Goal: Transaction & Acquisition: Subscribe to service/newsletter

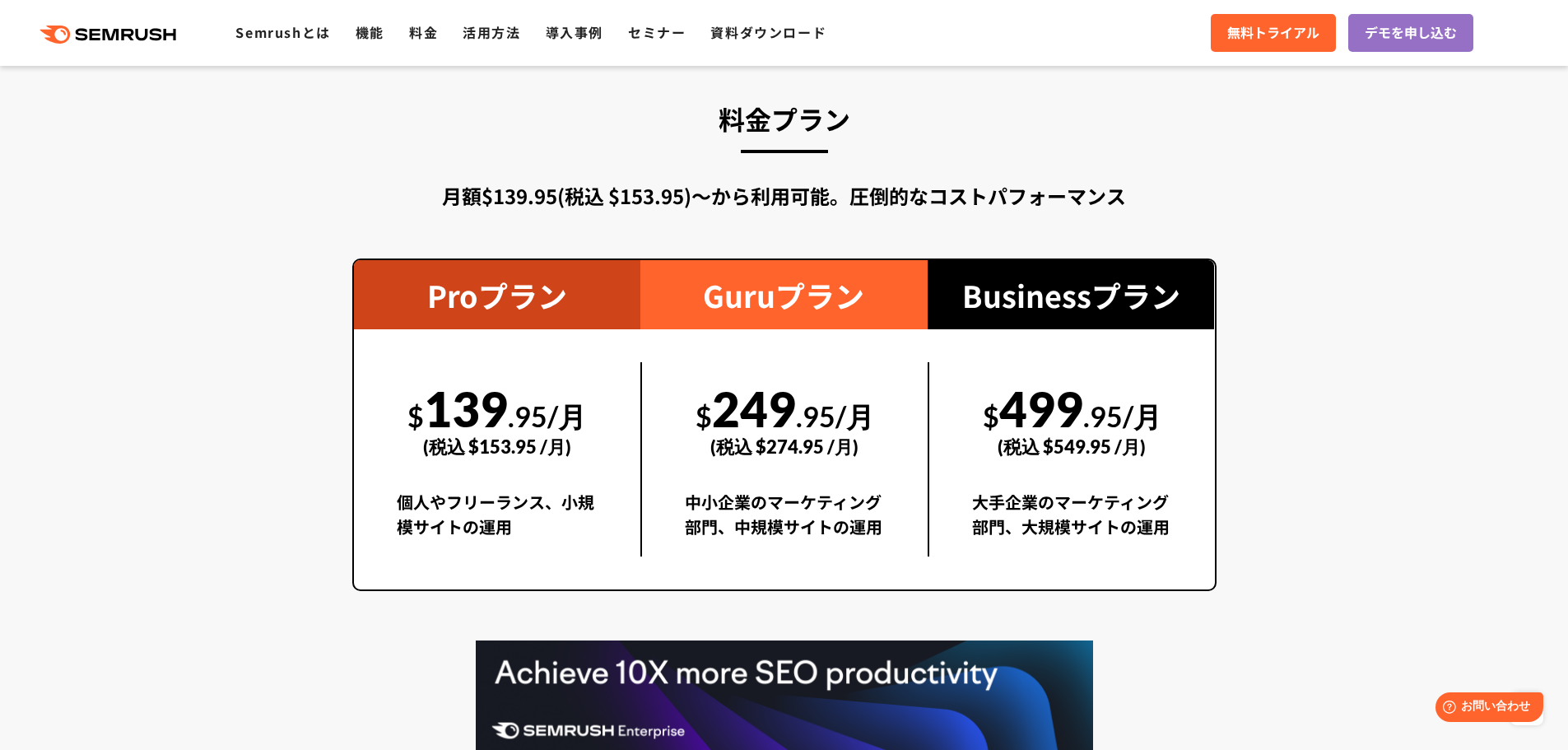
scroll to position [2928, 0]
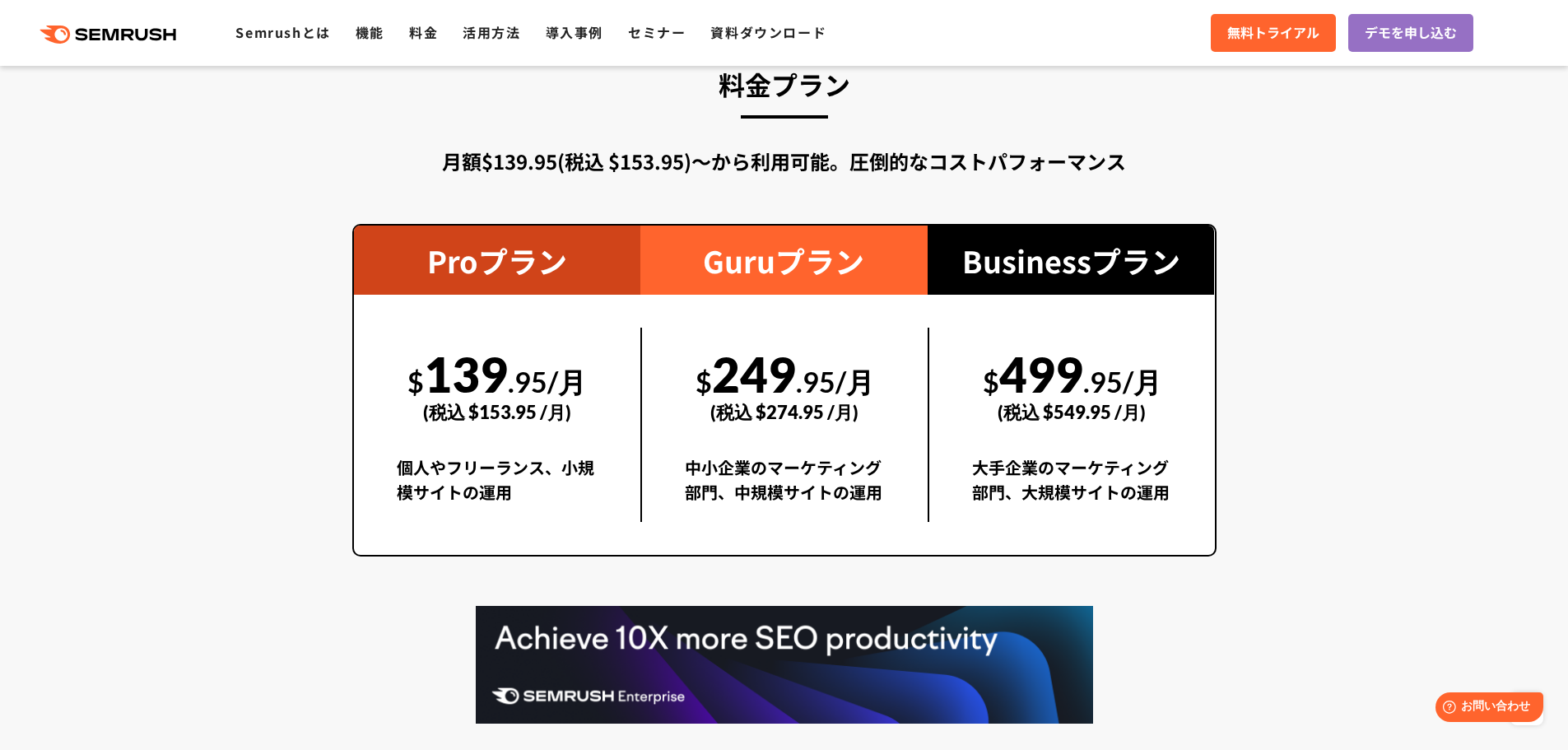
click at [199, 304] on section "料金プラン 月額$139.95(税込 $153.95)〜から利用可能。圧倒的なコストパフォーマンス Proプラン $ 139 .95/月 (税込 $153.9…" at bounding box center [784, 448] width 1568 height 921
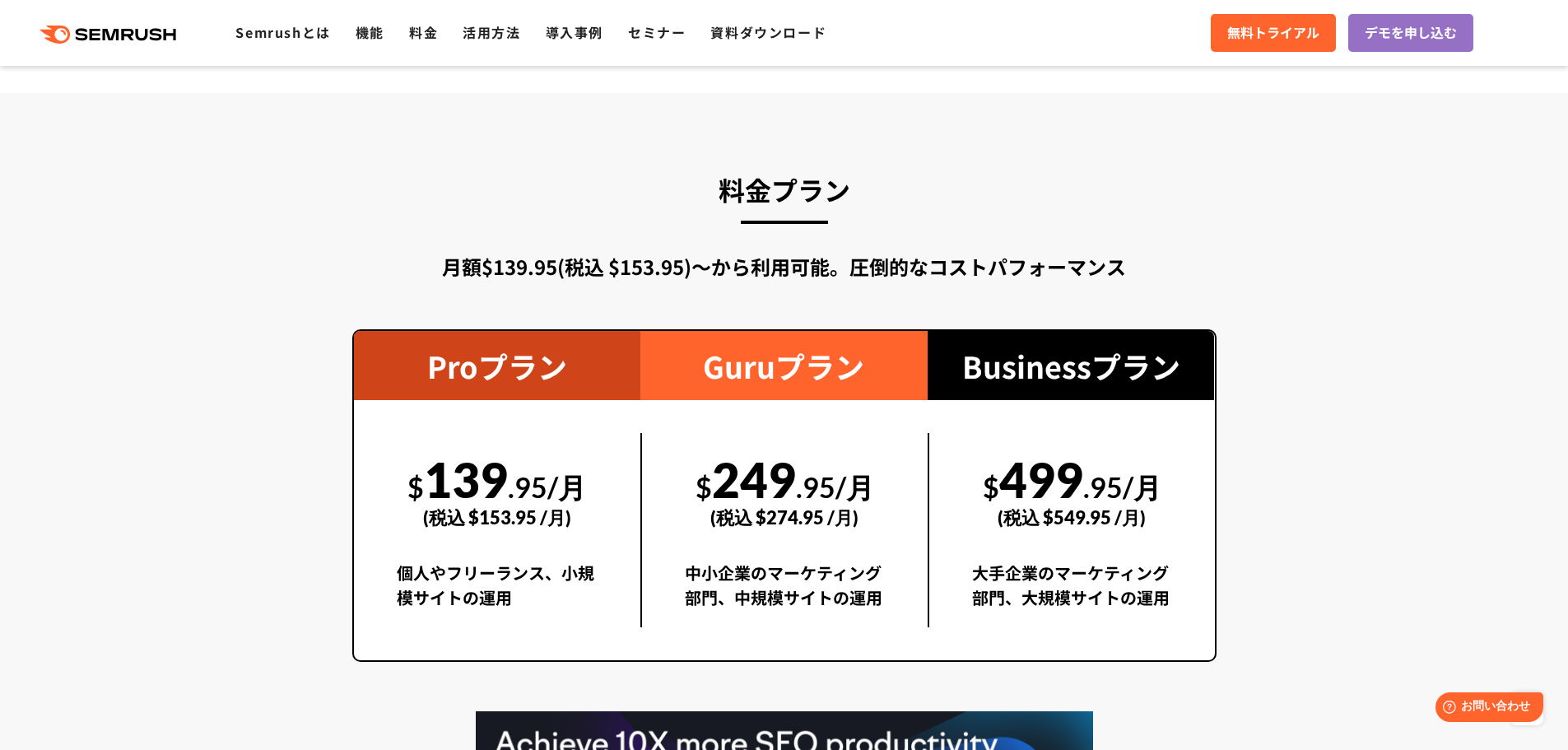
scroll to position [2817, 0]
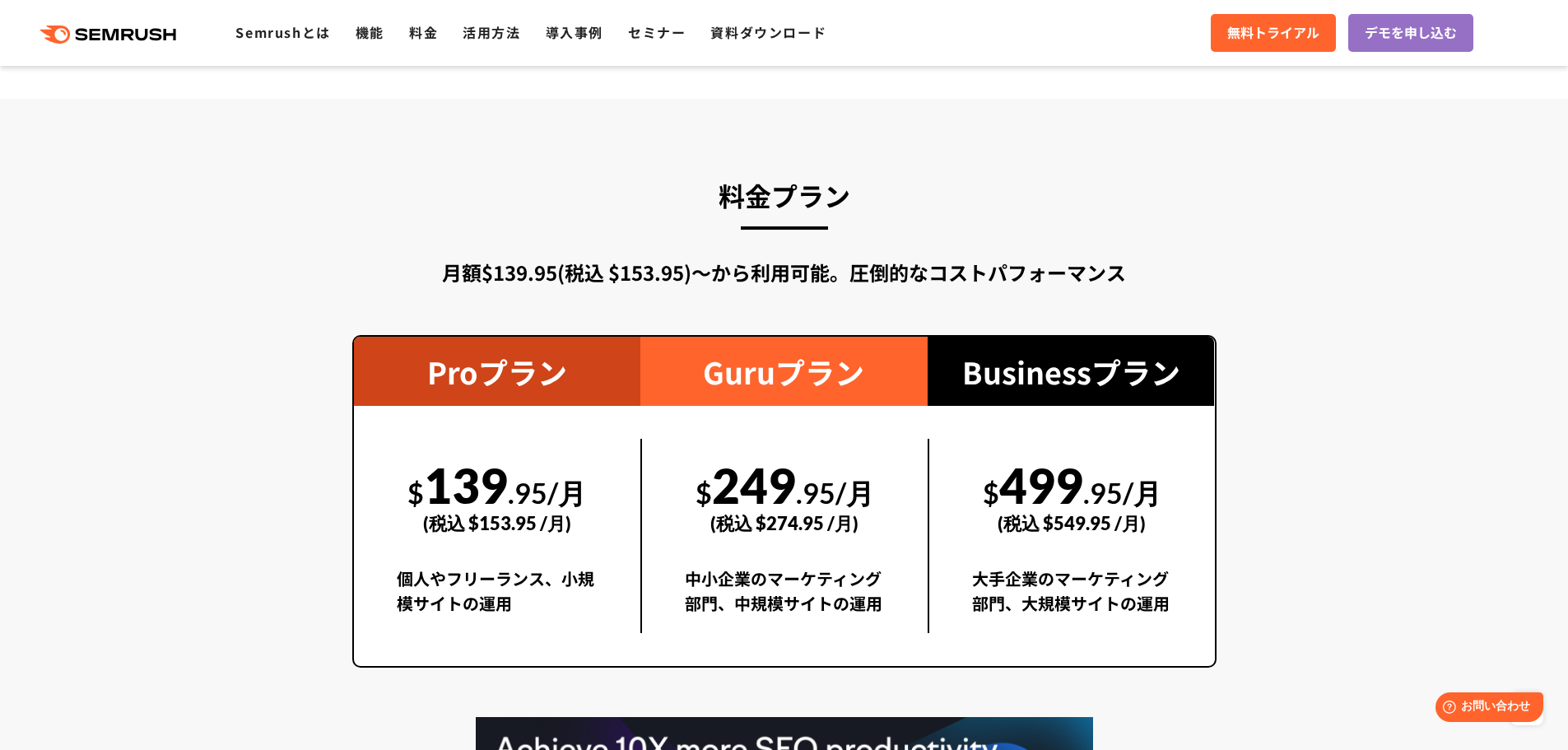
click at [771, 386] on div "Guruプラン" at bounding box center [784, 372] width 288 height 69
click at [743, 524] on div "(税込 $274.95 /月)" at bounding box center [784, 523] width 200 height 59
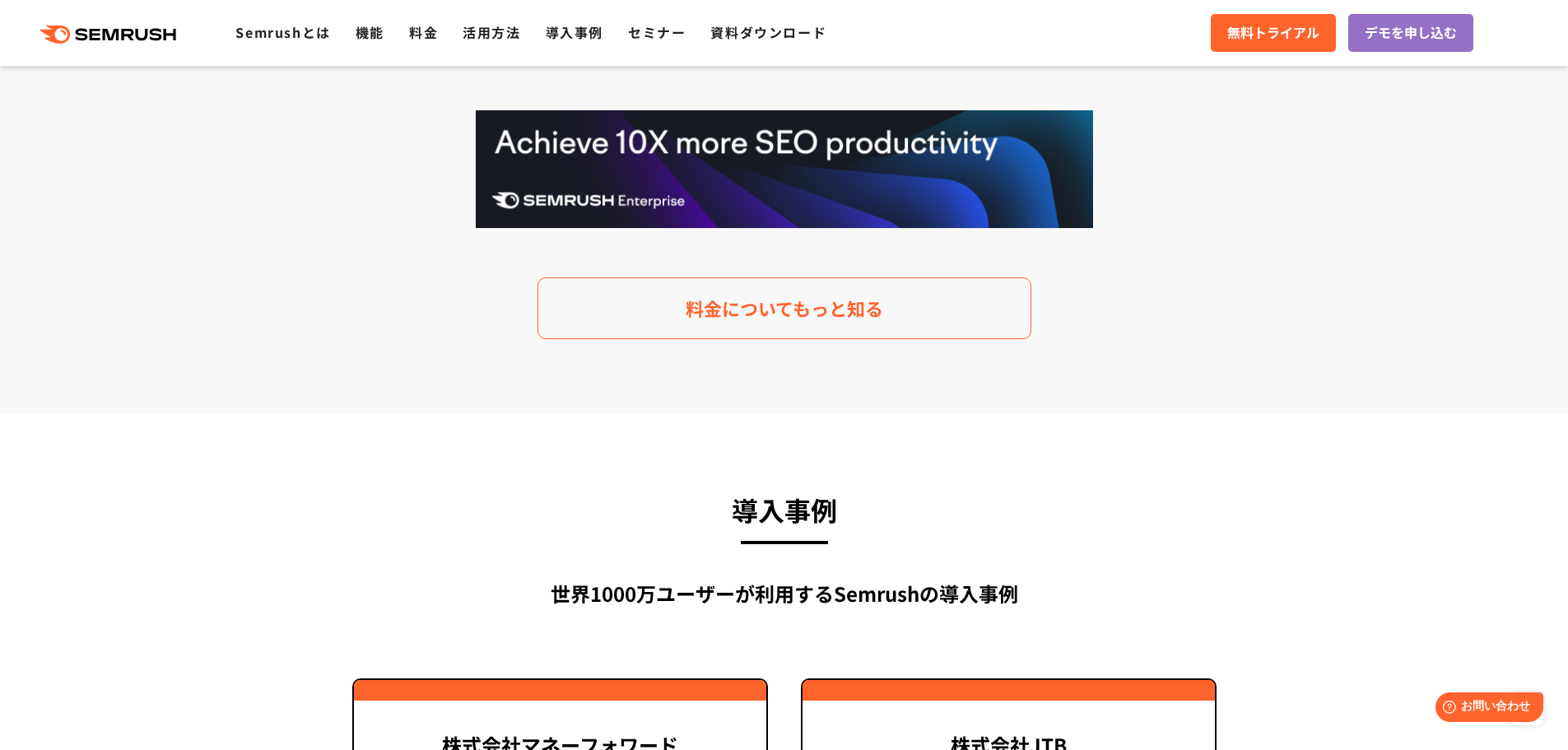
scroll to position [3414, 0]
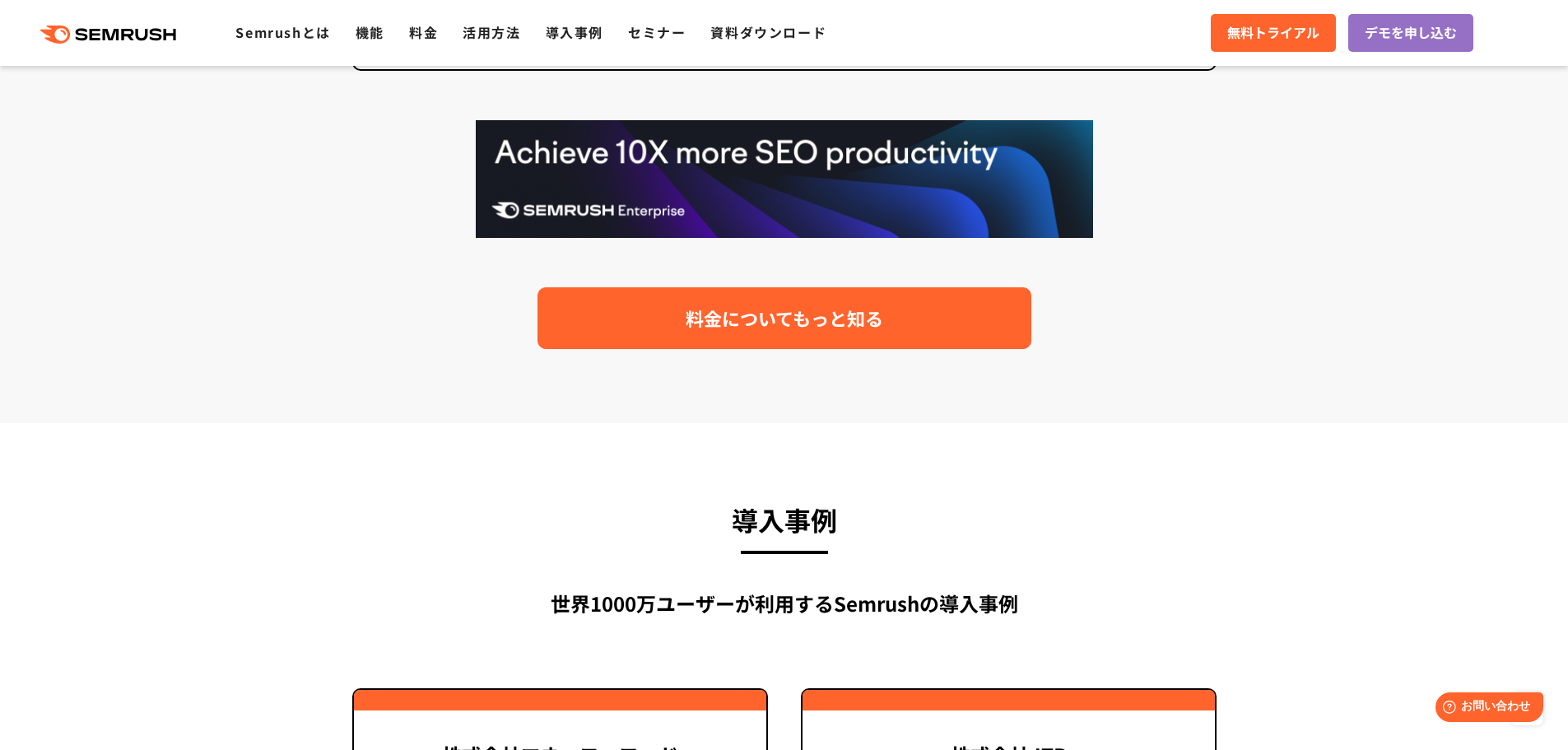
click at [799, 334] on link "料金についてもっと知る" at bounding box center [784, 318] width 494 height 62
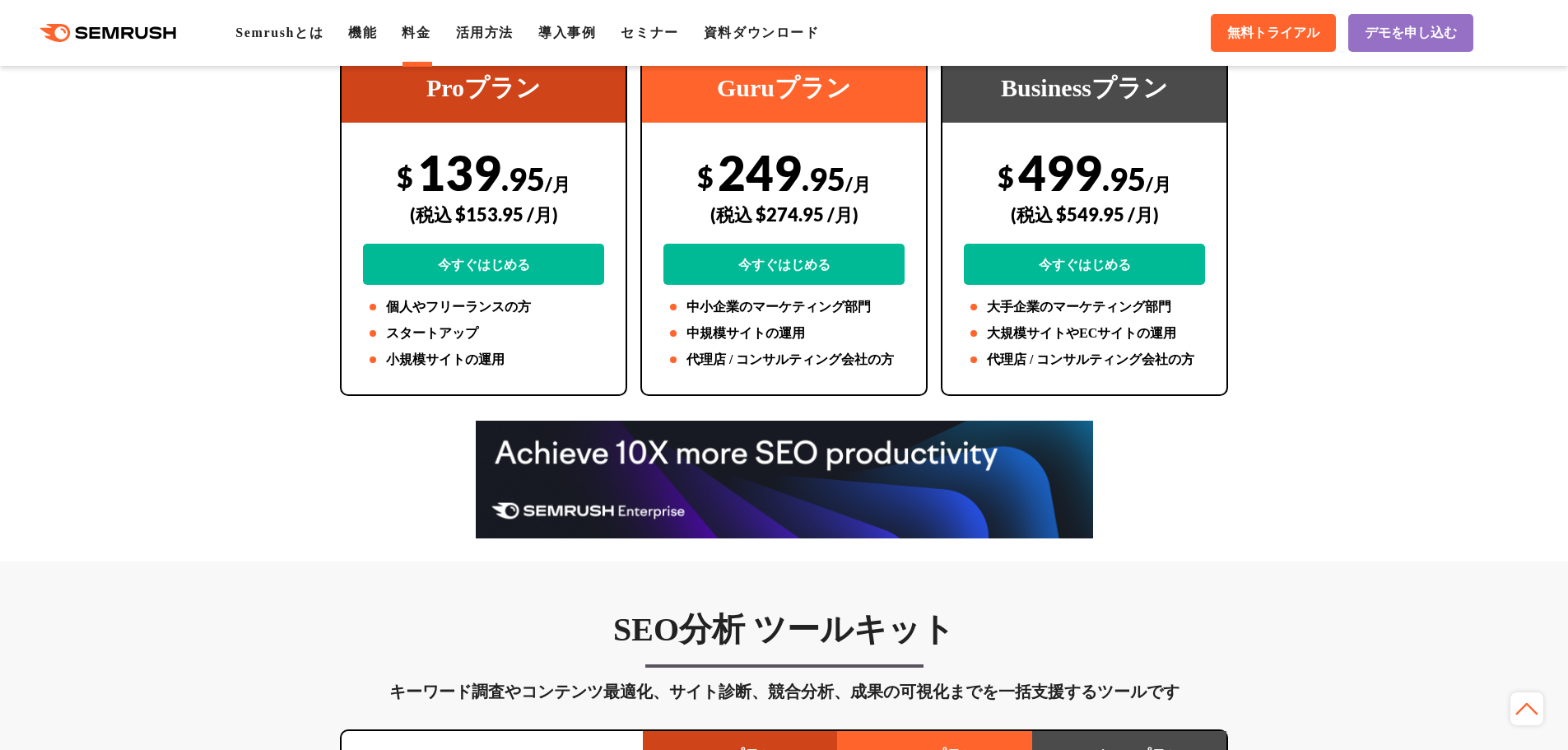
scroll to position [492, 0]
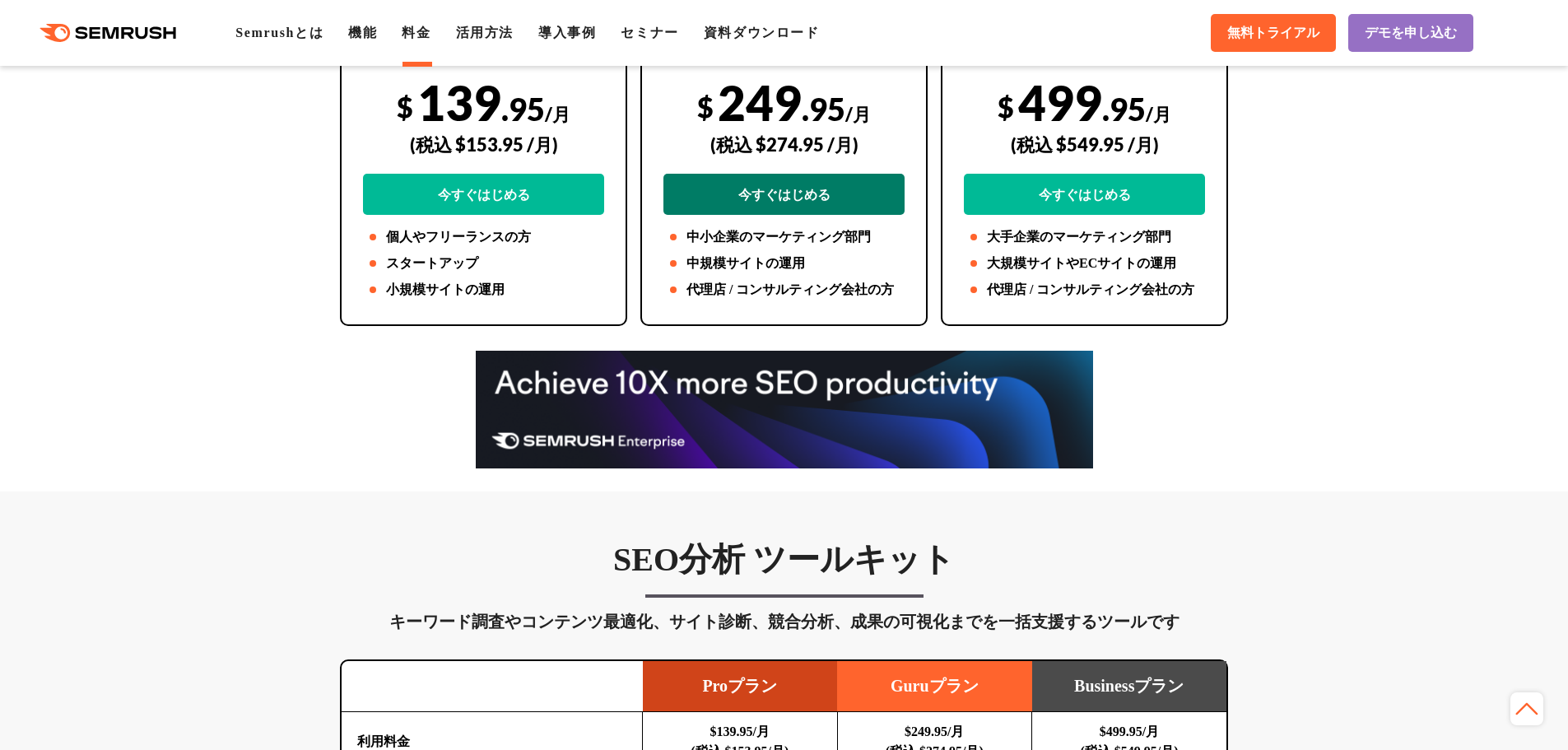
click at [782, 206] on link "今すぐはじめる" at bounding box center [784, 195] width 241 height 41
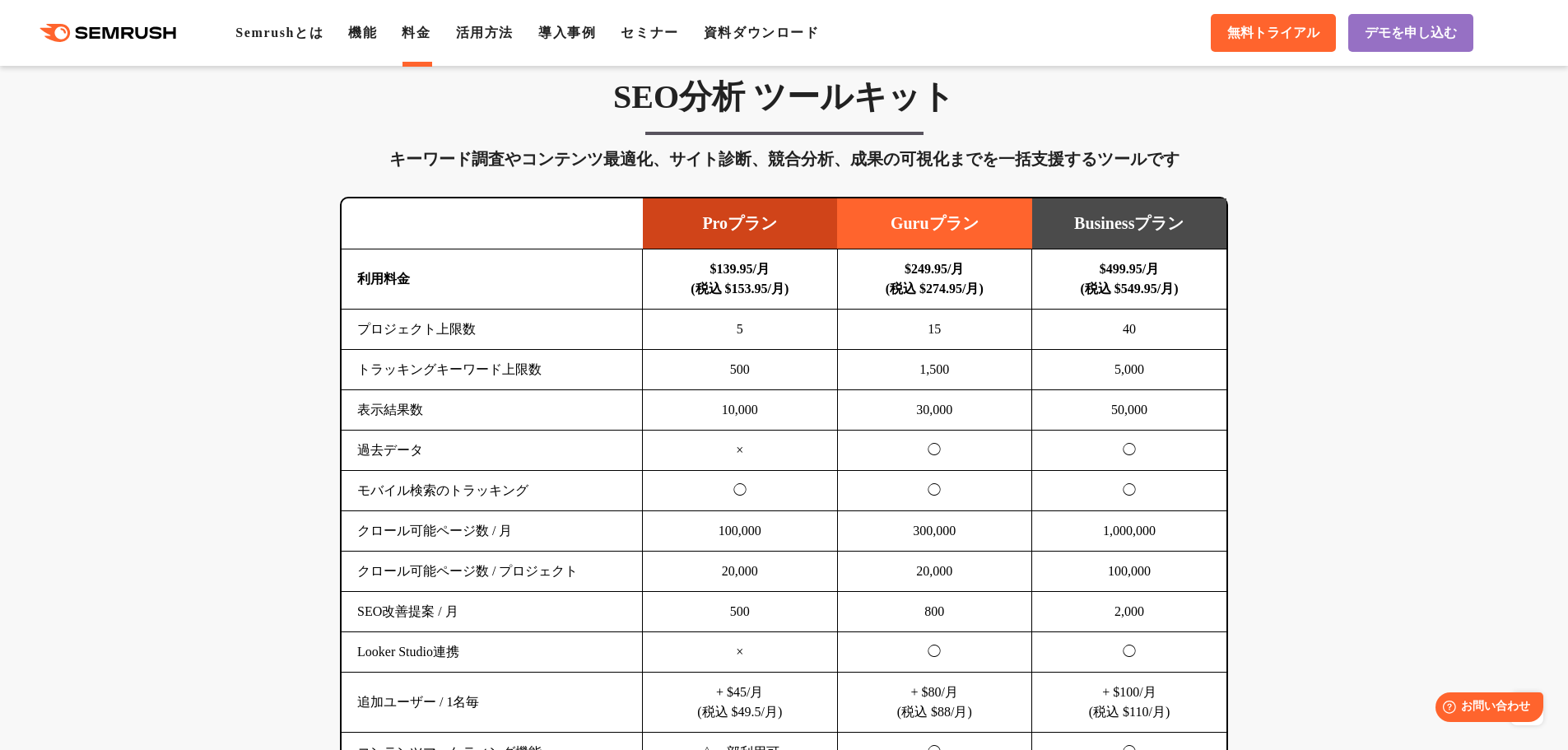
scroll to position [948, 0]
